Goal: Task Accomplishment & Management: Complete application form

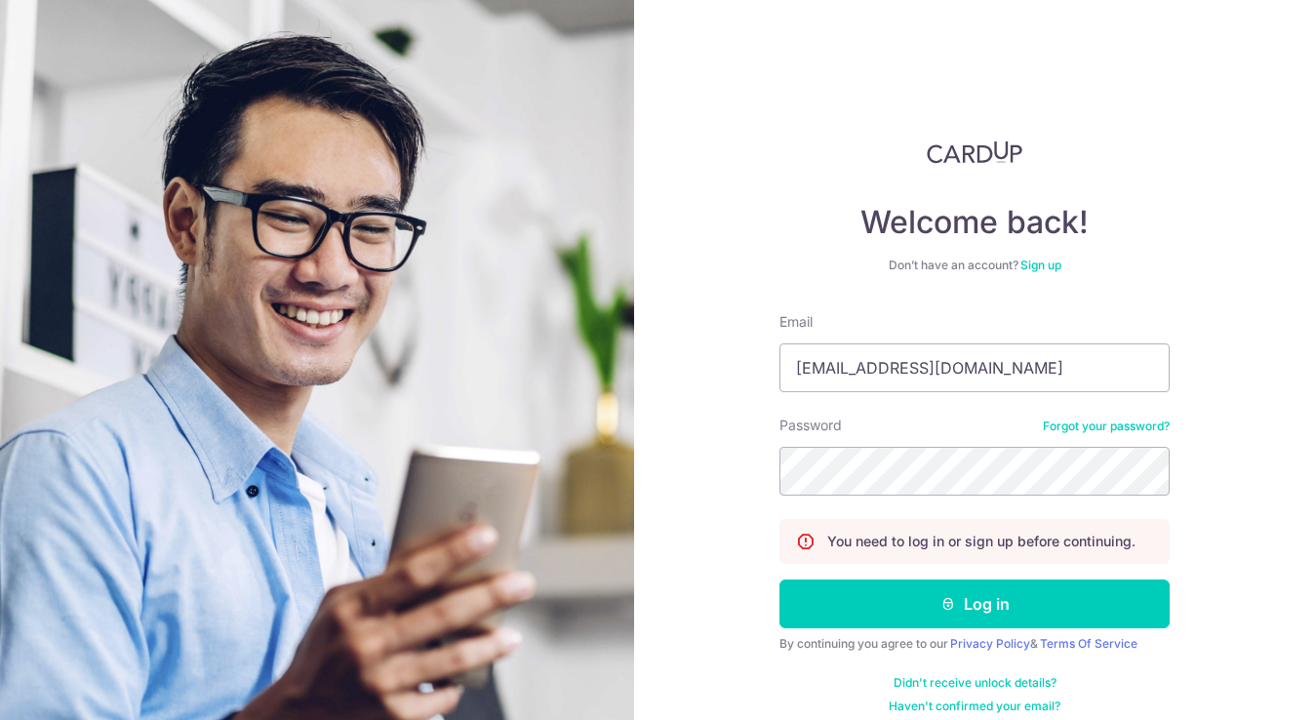
type input "[EMAIL_ADDRESS][DOMAIN_NAME]"
click at [967, 361] on input "phieyeclinic@gmail.com" at bounding box center [975, 367] width 390 height 49
click at [969, 604] on button "Log in" at bounding box center [975, 604] width 390 height 49
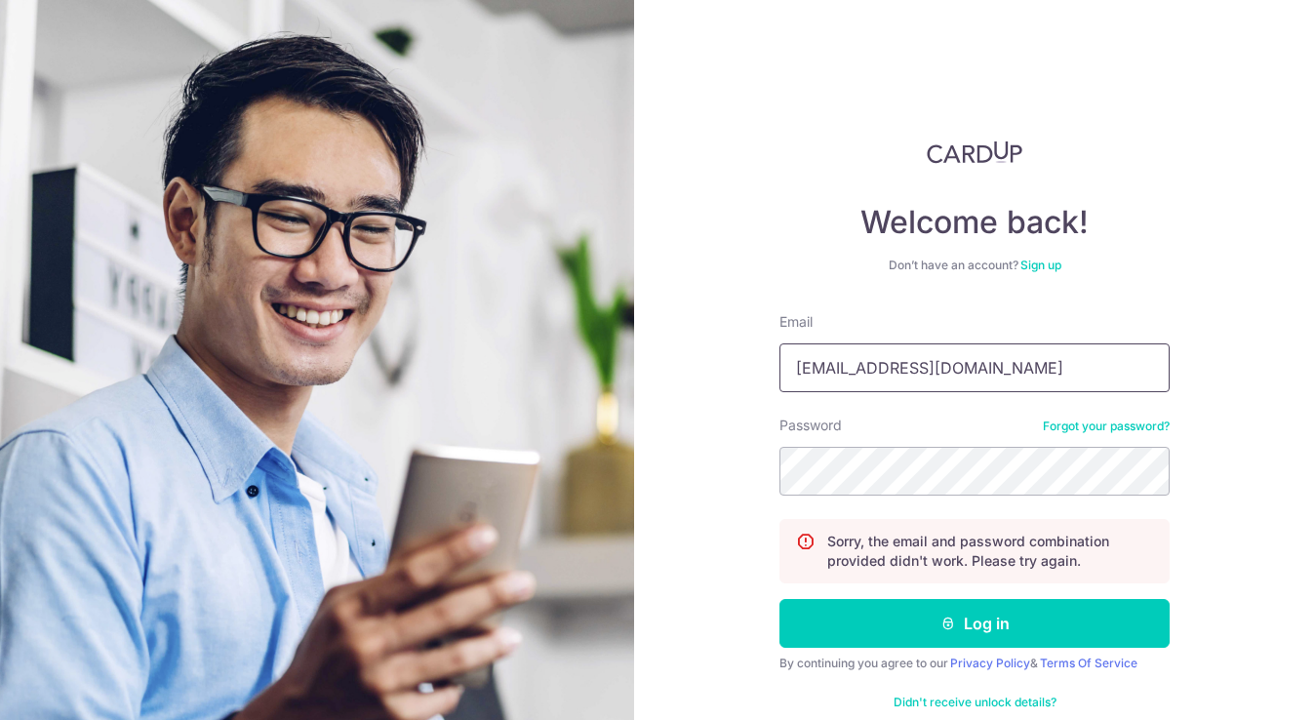
type input "phieyeclinic@gmai.com"
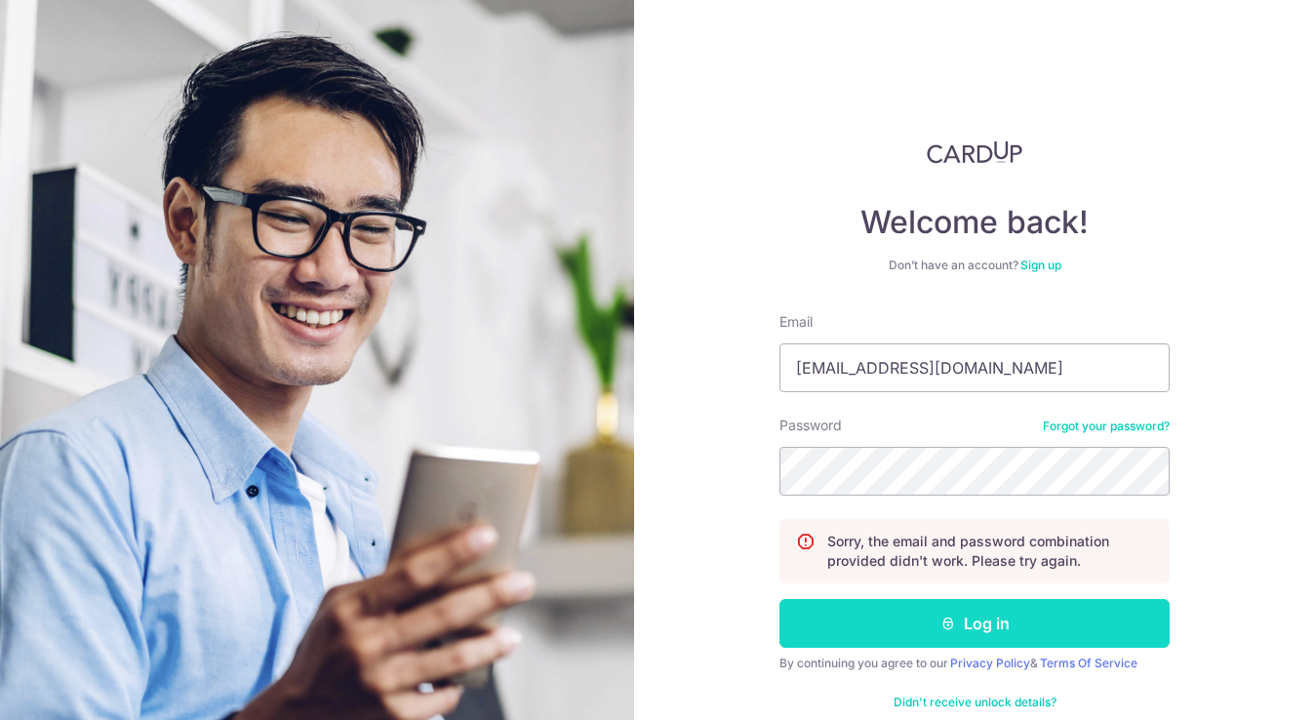
click at [985, 620] on button "Log in" at bounding box center [975, 623] width 390 height 49
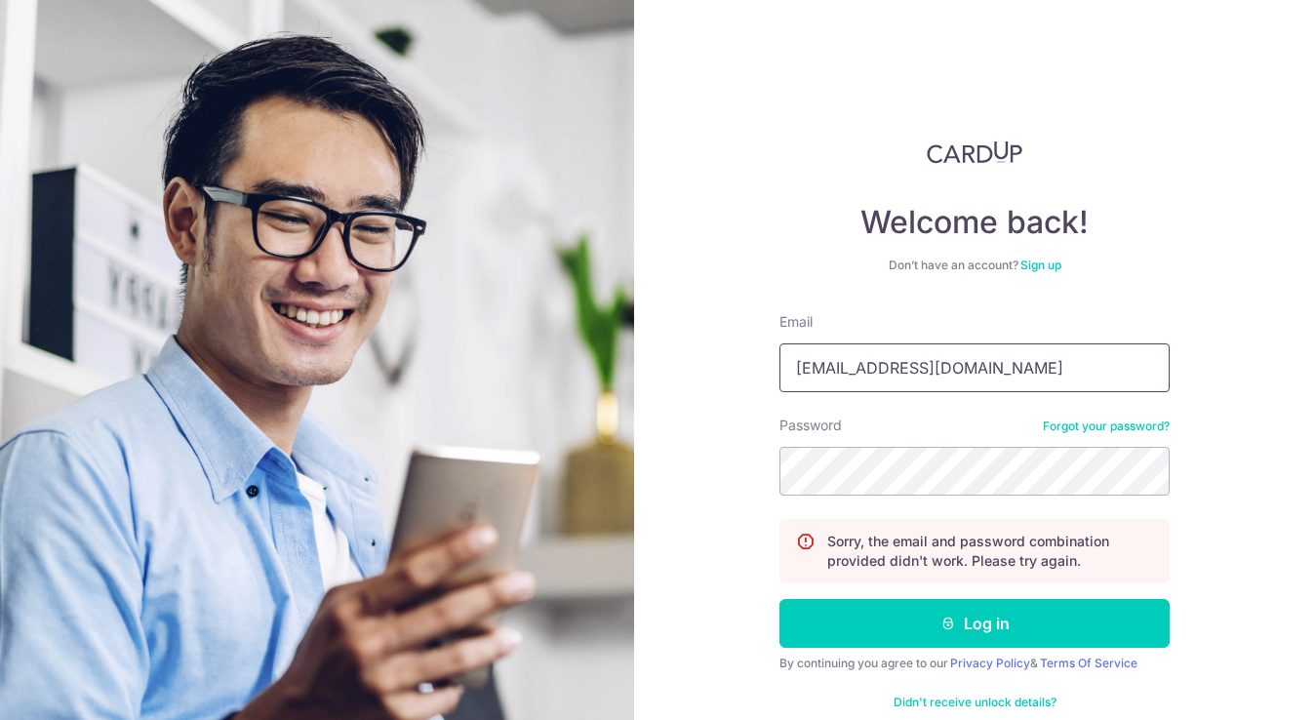
type input "Phieyeclinic@gmail.com"
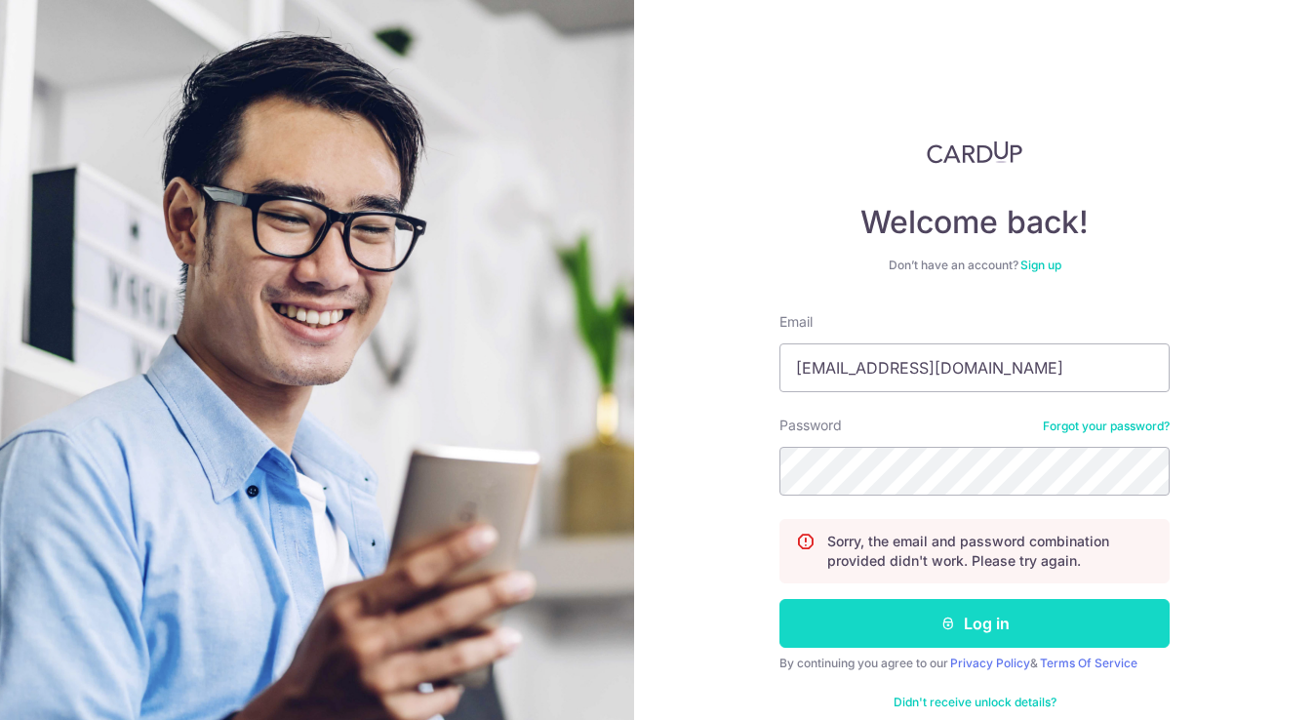
click at [991, 635] on button "Log in" at bounding box center [975, 623] width 390 height 49
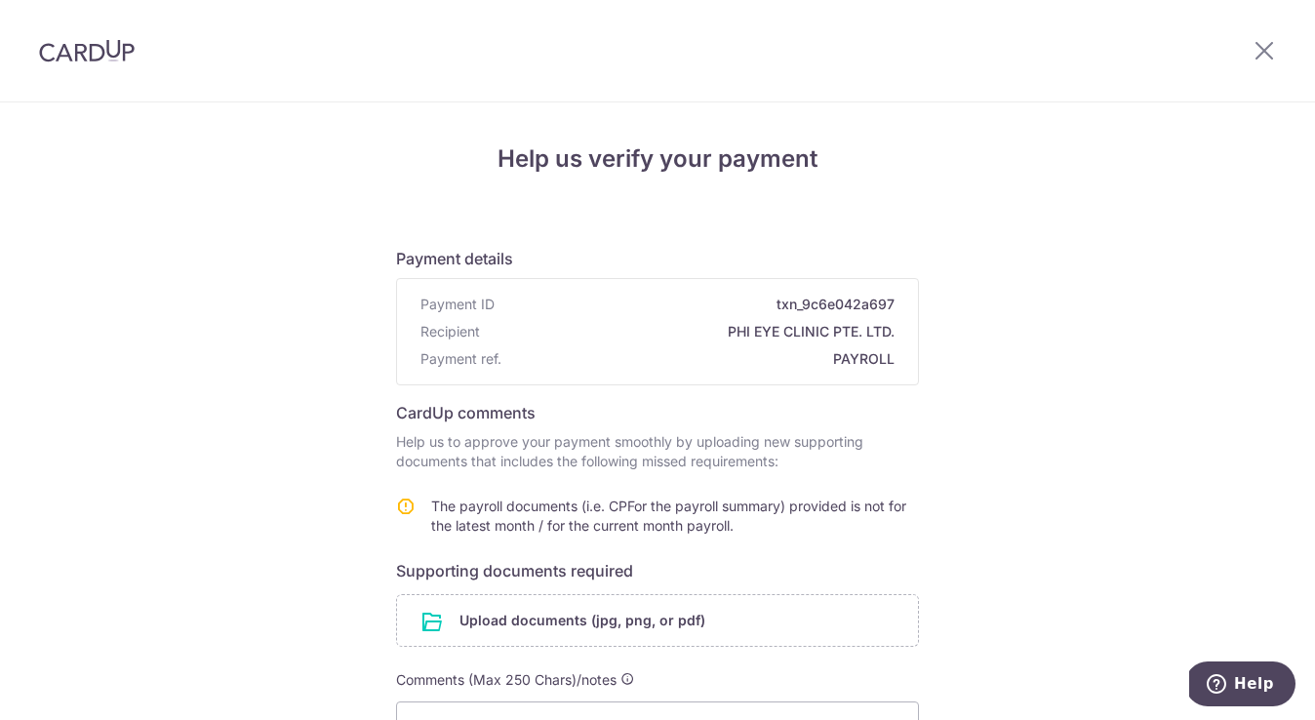
scroll to position [239, 0]
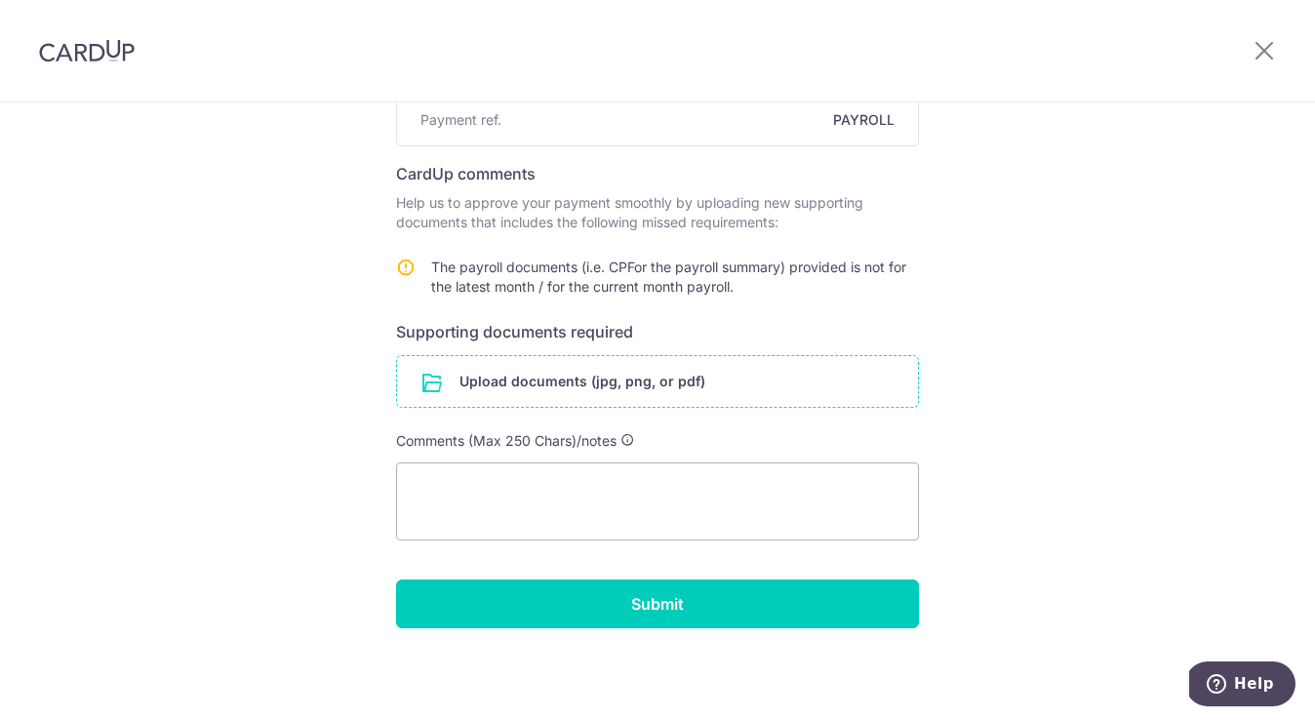
click at [501, 380] on input "file" at bounding box center [657, 381] width 521 height 51
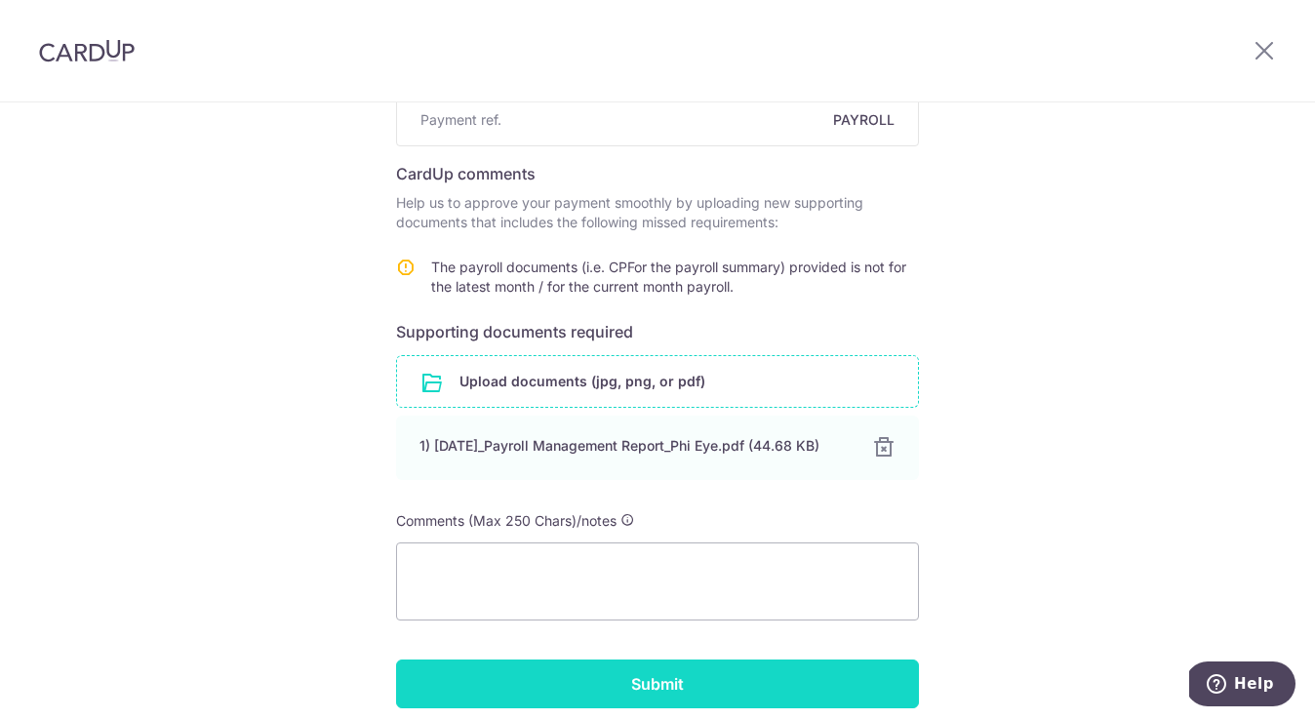
click at [625, 685] on input "Submit" at bounding box center [657, 684] width 523 height 49
